Goal: Task Accomplishment & Management: Complete application form

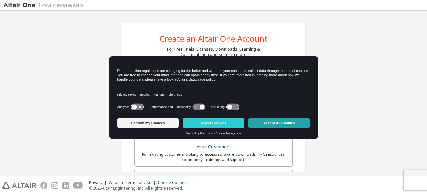
click at [285, 120] on button "Accept All Cookies" at bounding box center [278, 122] width 61 height 9
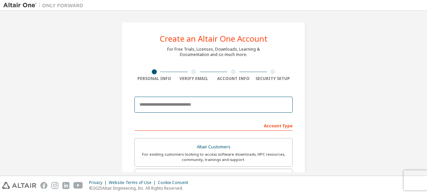
click at [188, 110] on input "email" at bounding box center [213, 105] width 158 height 16
type input "**********"
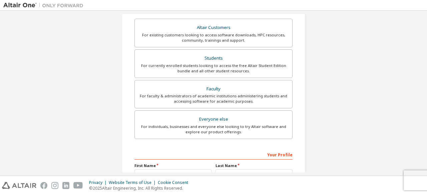
scroll to position [93, 0]
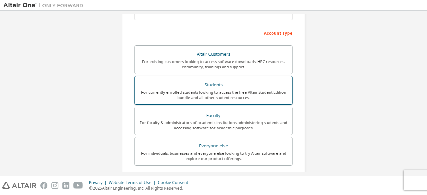
click at [217, 90] on div "For currently enrolled students looking to access the free Altair Student Editi…" at bounding box center [213, 95] width 149 height 11
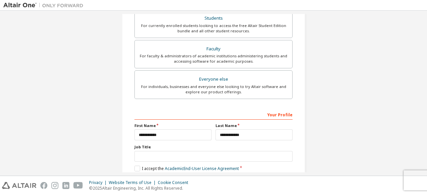
scroll to position [193, 0]
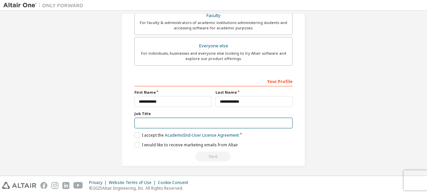
click at [167, 118] on input "text" at bounding box center [213, 123] width 158 height 11
type input "*"
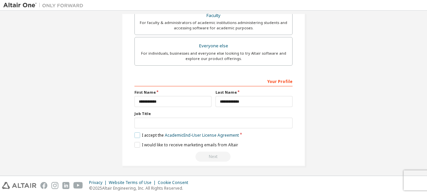
click at [135, 135] on label "I accept the Academic End-User License Agreement" at bounding box center [186, 135] width 104 height 6
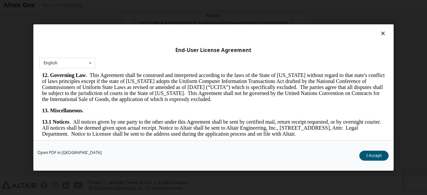
scroll to position [1115, 0]
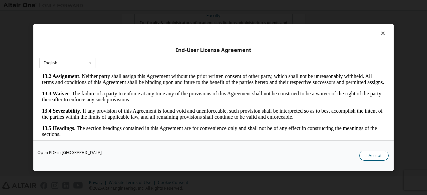
click at [368, 155] on button "I Accept" at bounding box center [373, 156] width 29 height 10
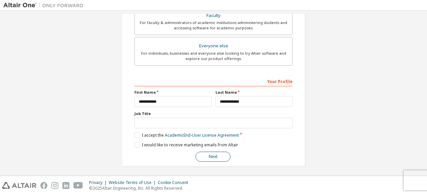
click at [221, 153] on button "Next" at bounding box center [213, 157] width 35 height 10
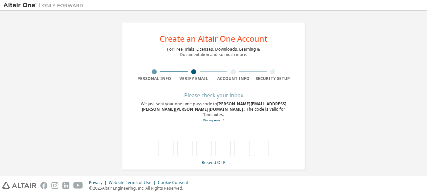
scroll to position [0, 0]
type input "*"
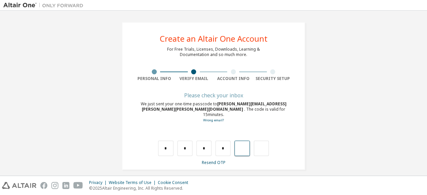
type input "*"
